Goal: Find specific page/section: Find specific page/section

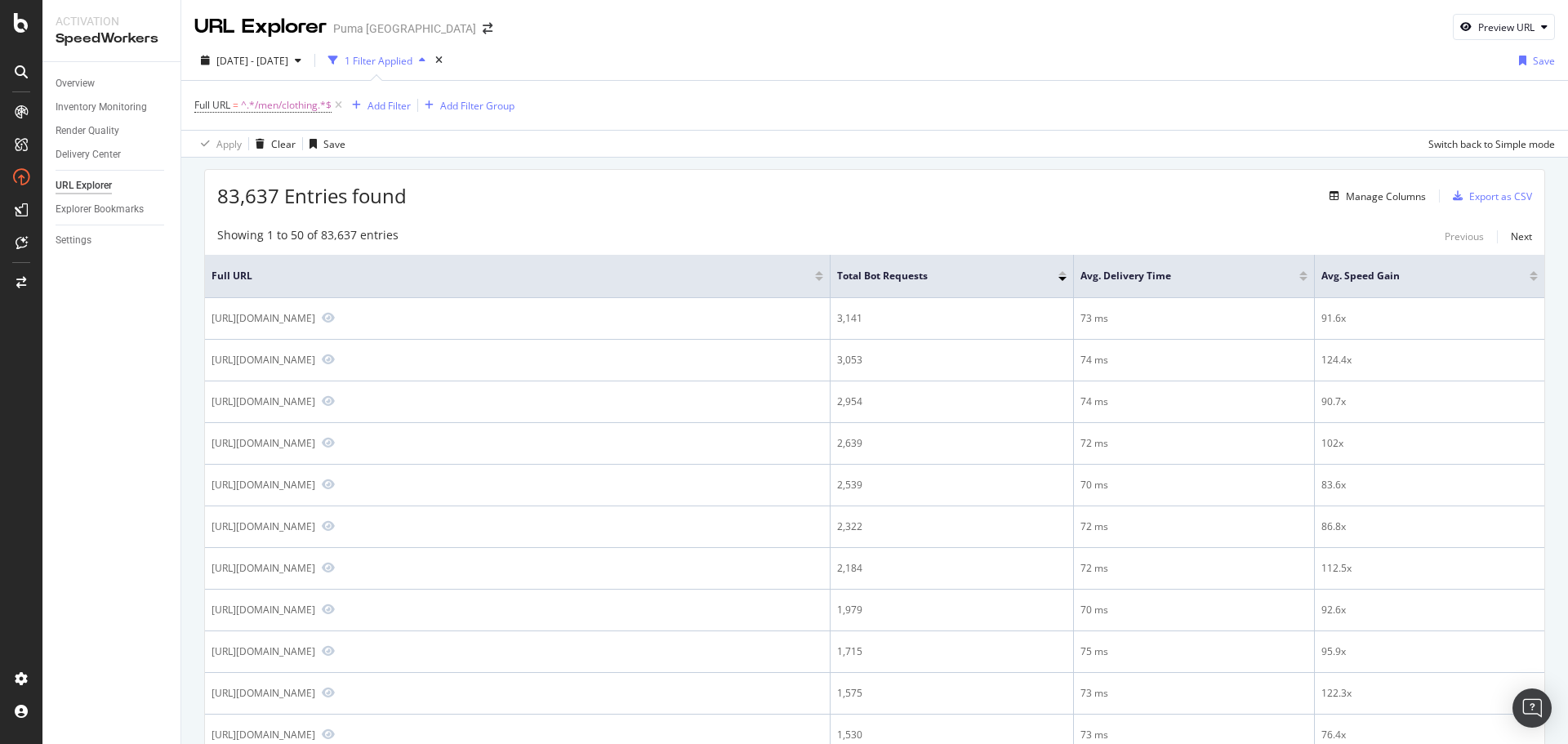
scroll to position [163, 0]
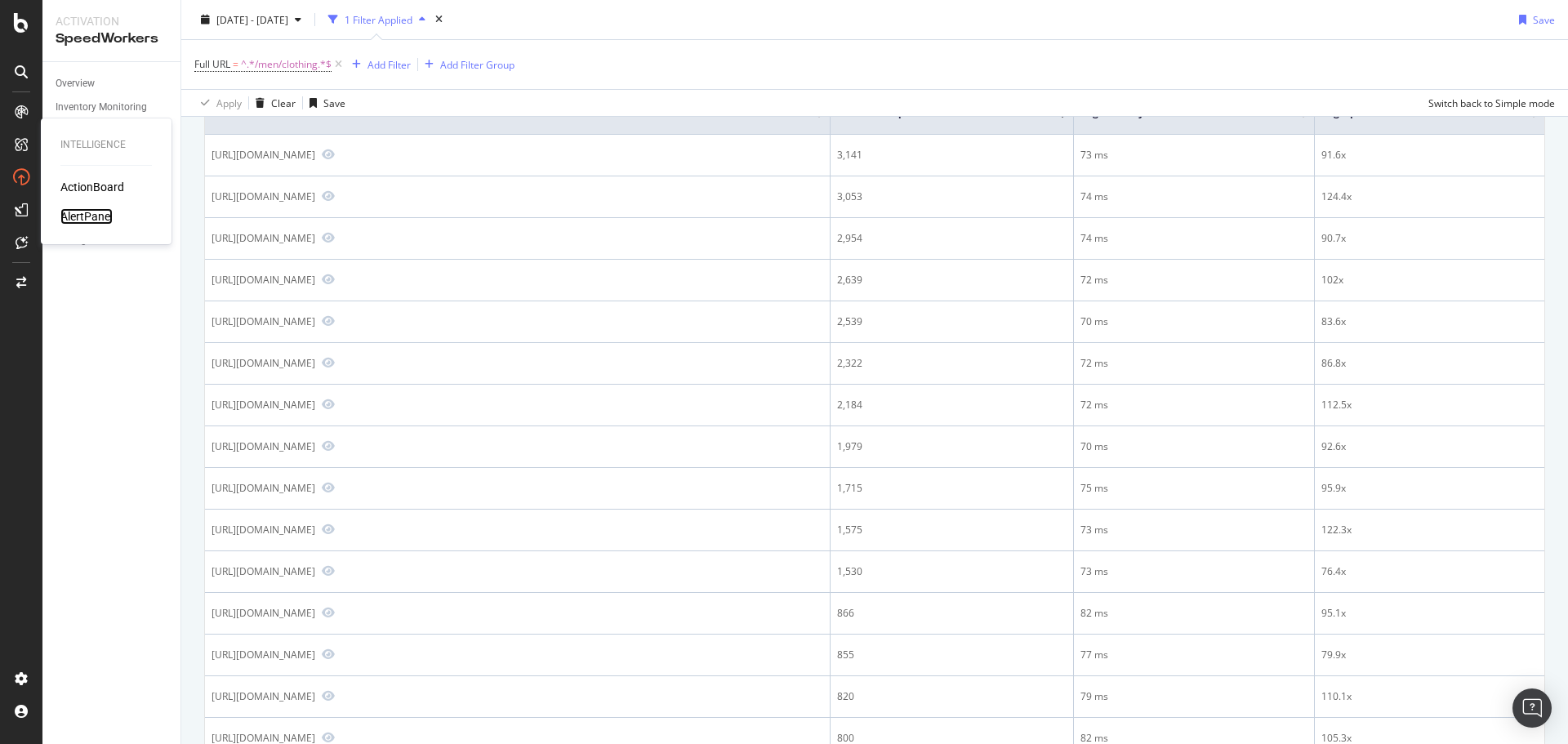
click at [92, 220] on div "AlertPanel" at bounding box center [86, 216] width 52 height 16
